Goal: Contribute content

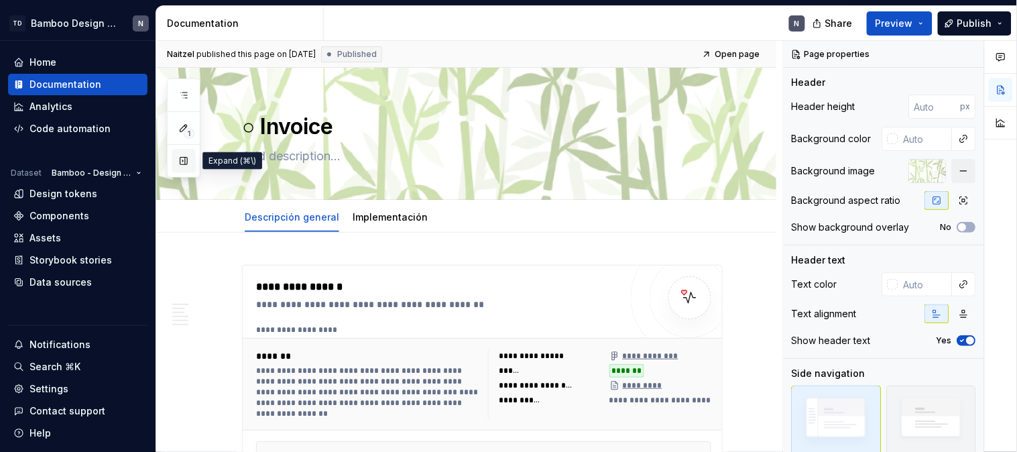
click at [189, 165] on button "button" at bounding box center [184, 161] width 24 height 24
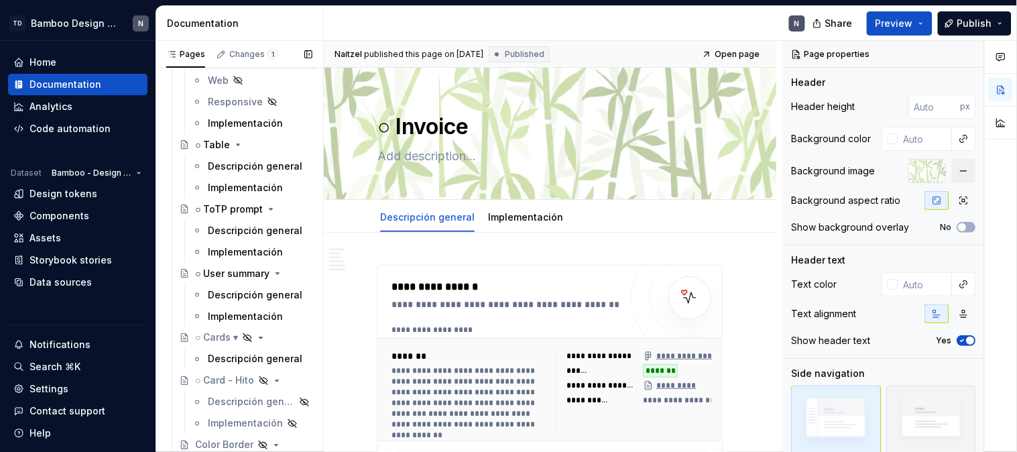
scroll to position [4322, 0]
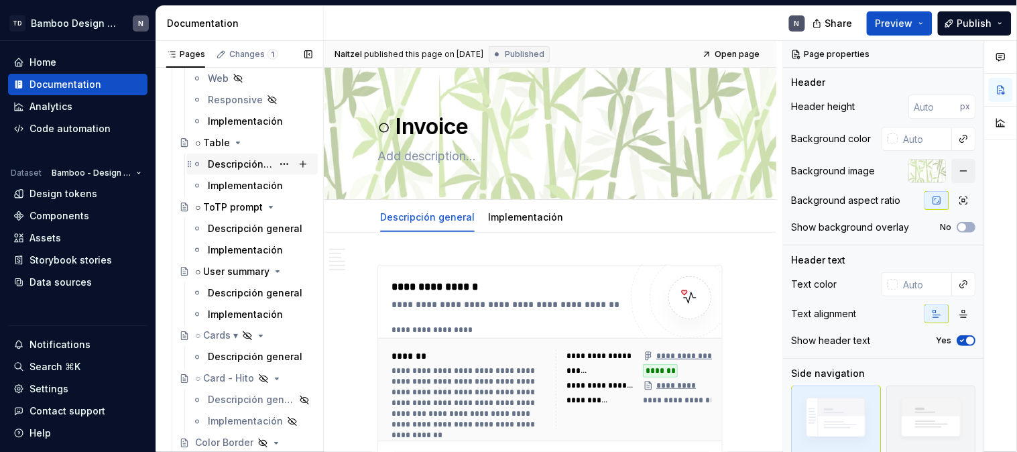
click at [226, 164] on div "Descripción general" at bounding box center [240, 164] width 64 height 13
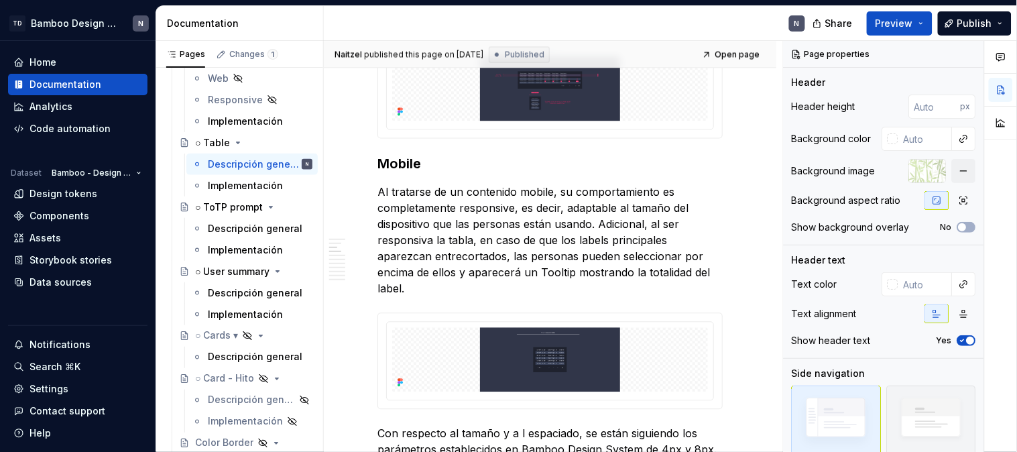
scroll to position [2012, 0]
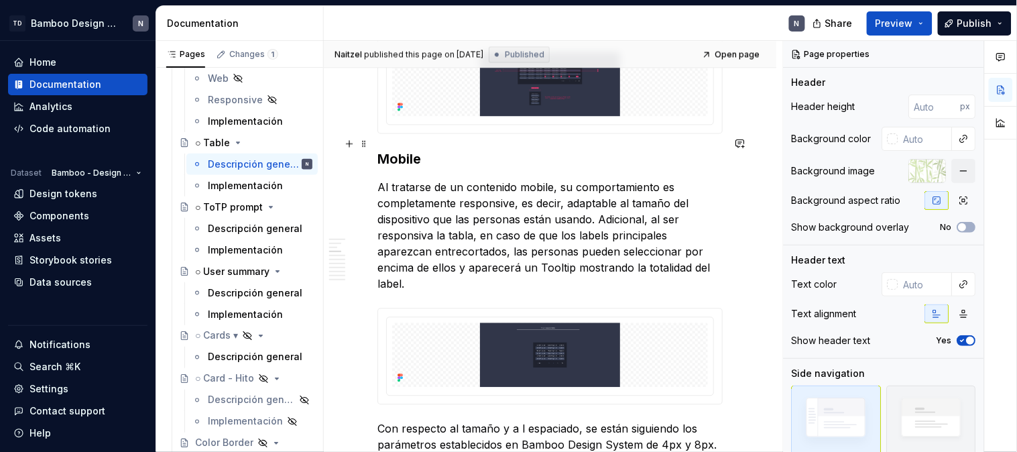
click at [380, 150] on h3 "Mobile" at bounding box center [550, 159] width 345 height 19
type textarea "*"
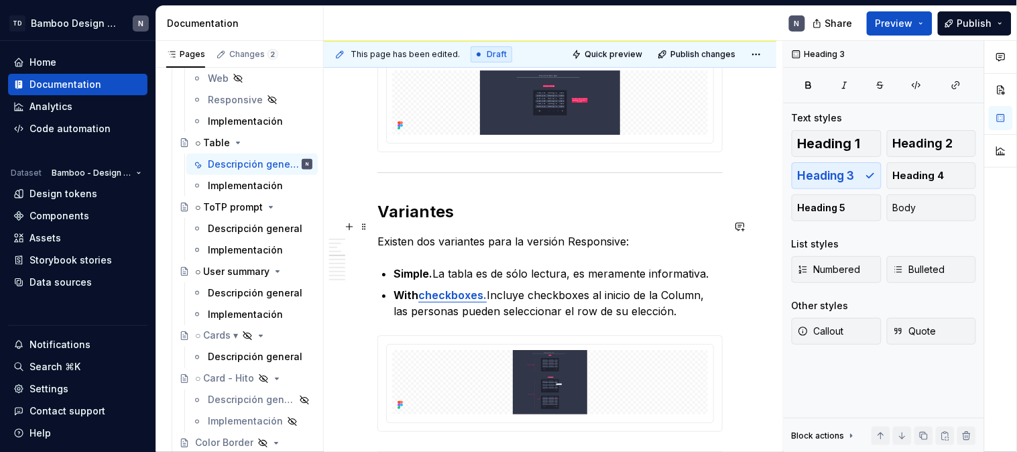
scroll to position [2459, 0]
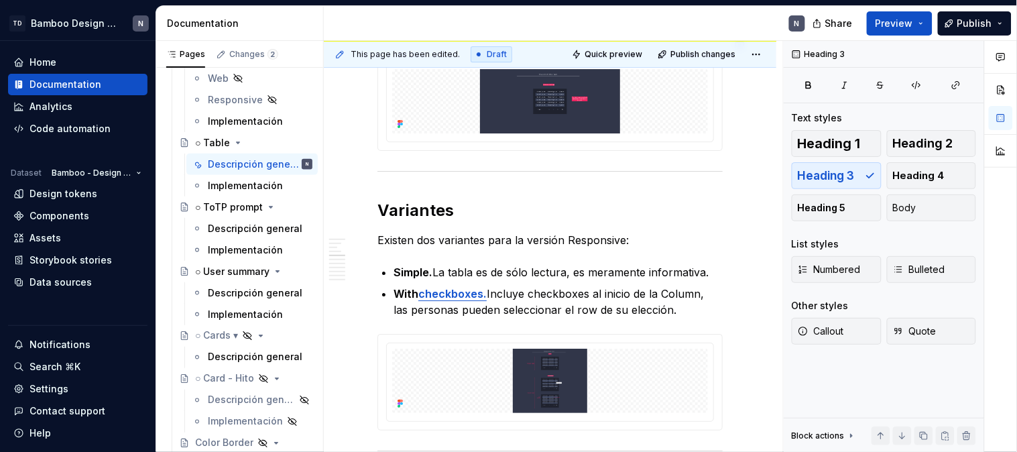
click at [693, 43] on div "This page has been edited. Draft Quick preview Publish changes" at bounding box center [550, 54] width 453 height 27
click at [701, 49] on span "Publish changes" at bounding box center [703, 54] width 65 height 11
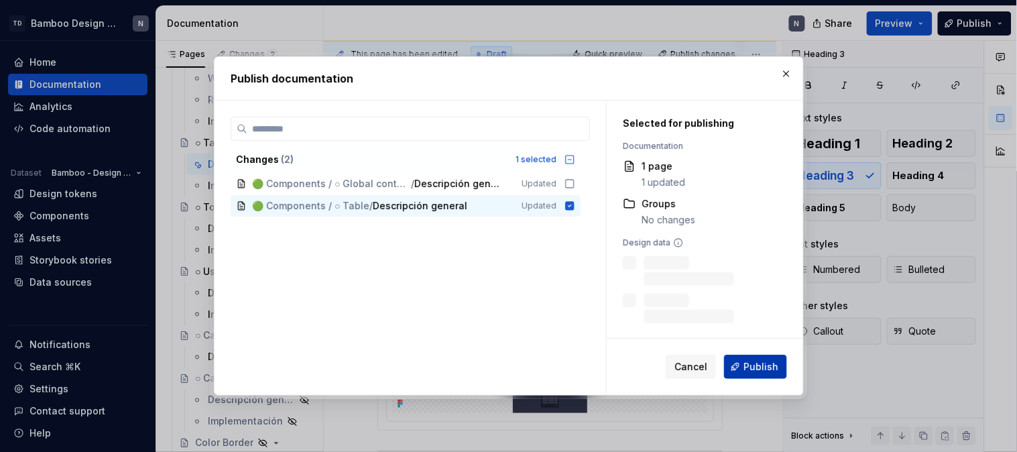
click at [775, 368] on span "Publish" at bounding box center [761, 366] width 35 height 13
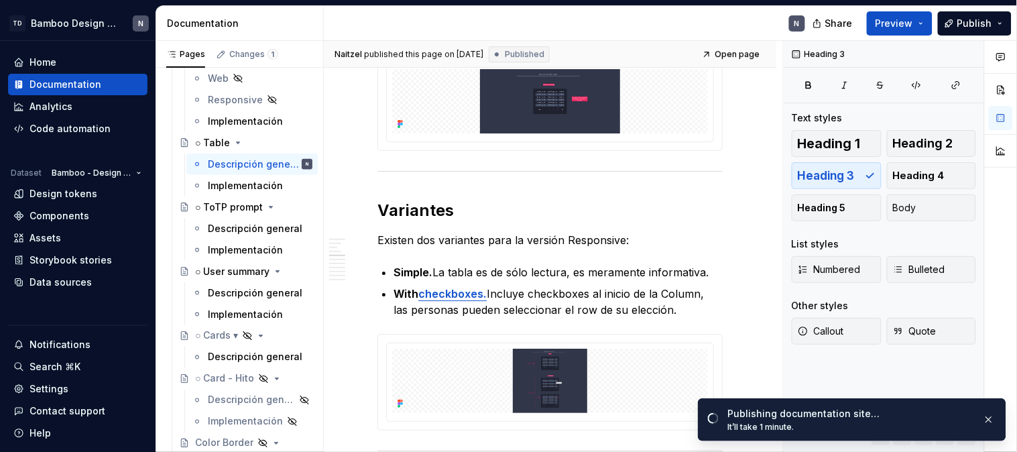
type textarea "*"
